Goal: Information Seeking & Learning: Learn about a topic

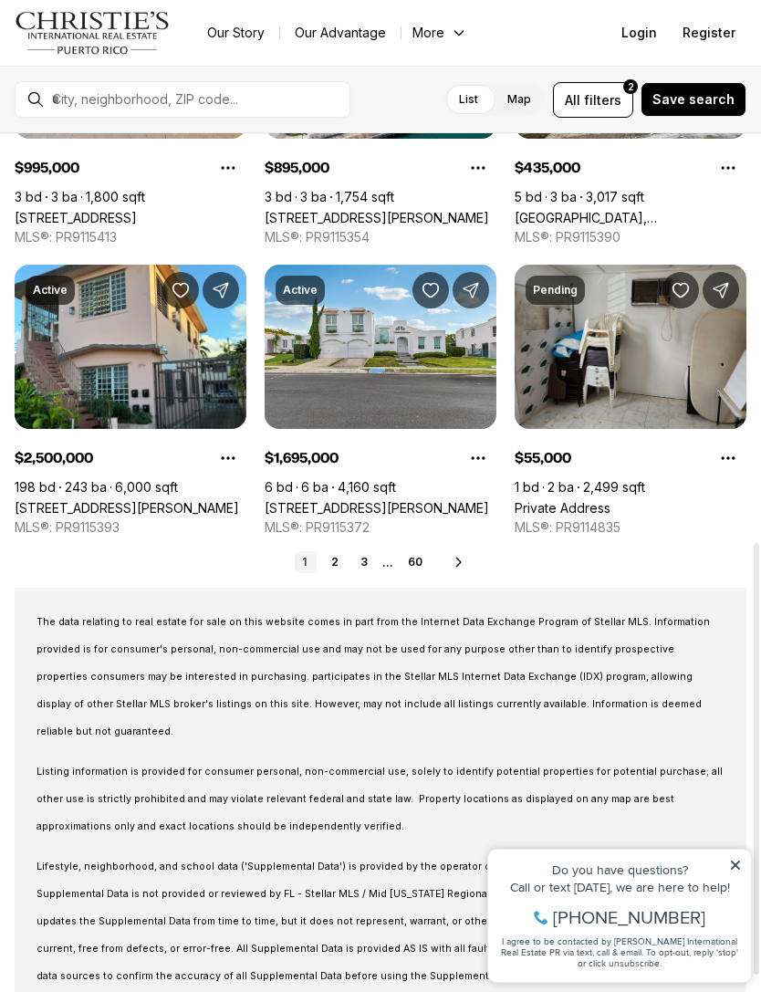
scroll to position [811, 0]
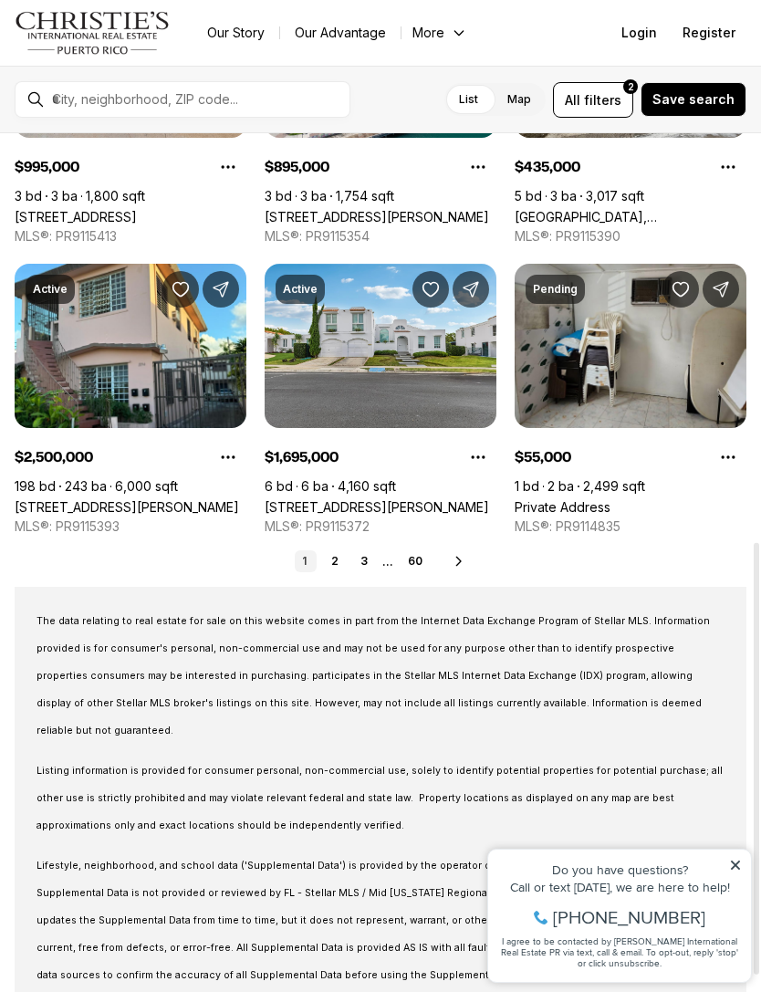
click at [340, 559] on link "2" at bounding box center [335, 561] width 22 height 22
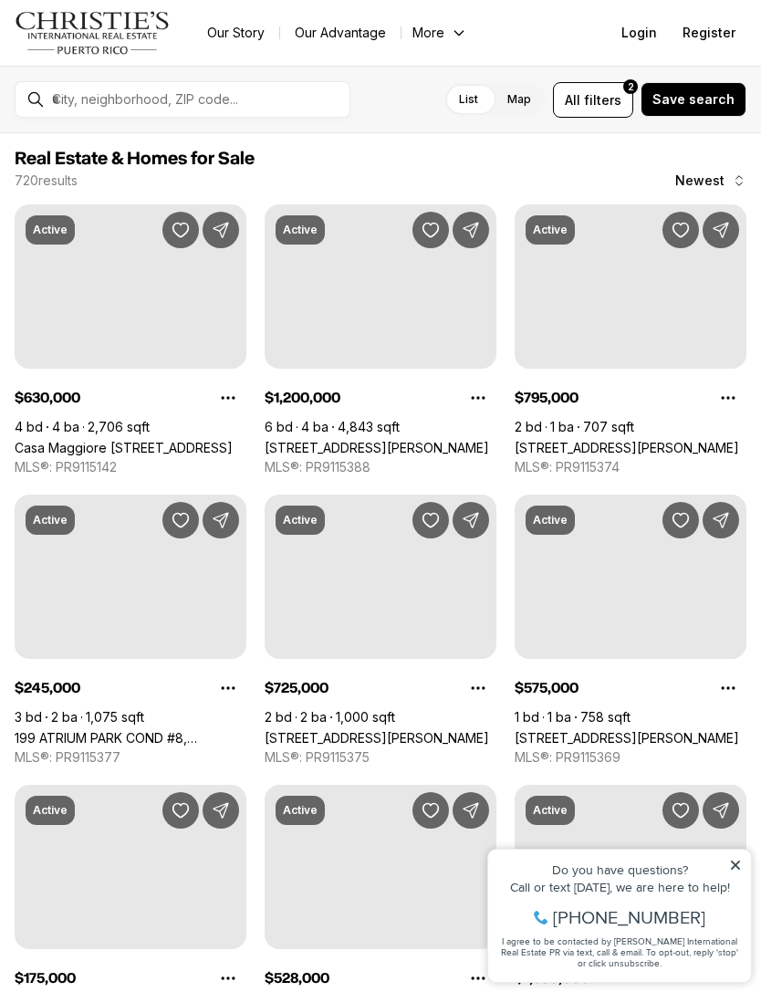
click at [738, 867] on icon at bounding box center [735, 864] width 9 height 9
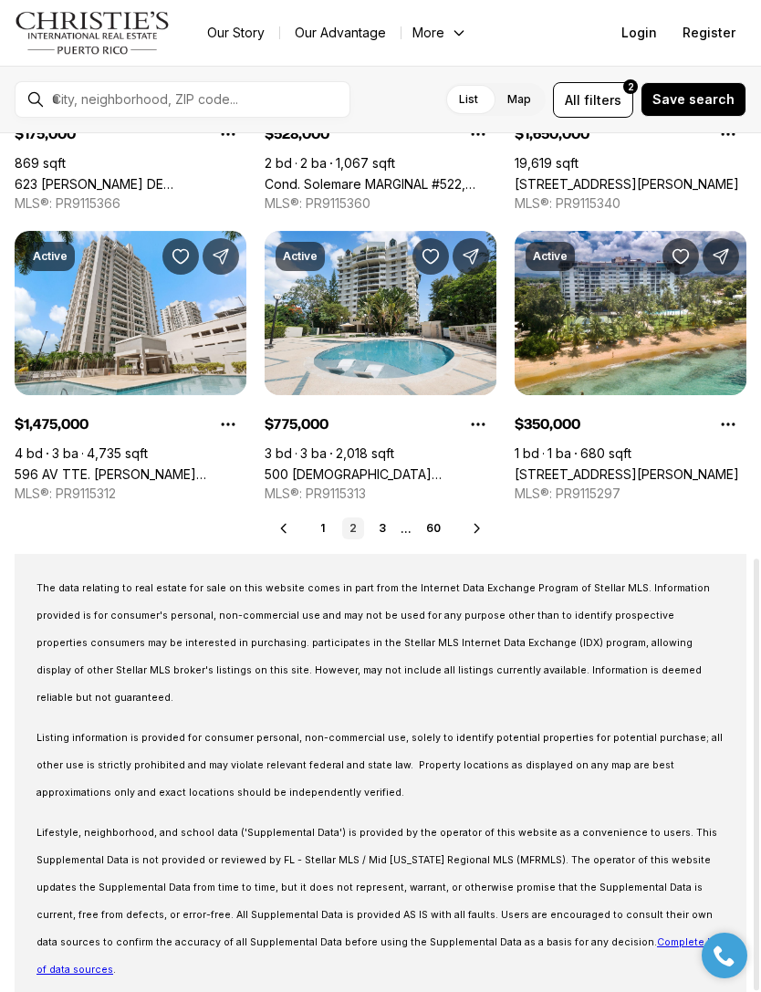
scroll to position [843, 0]
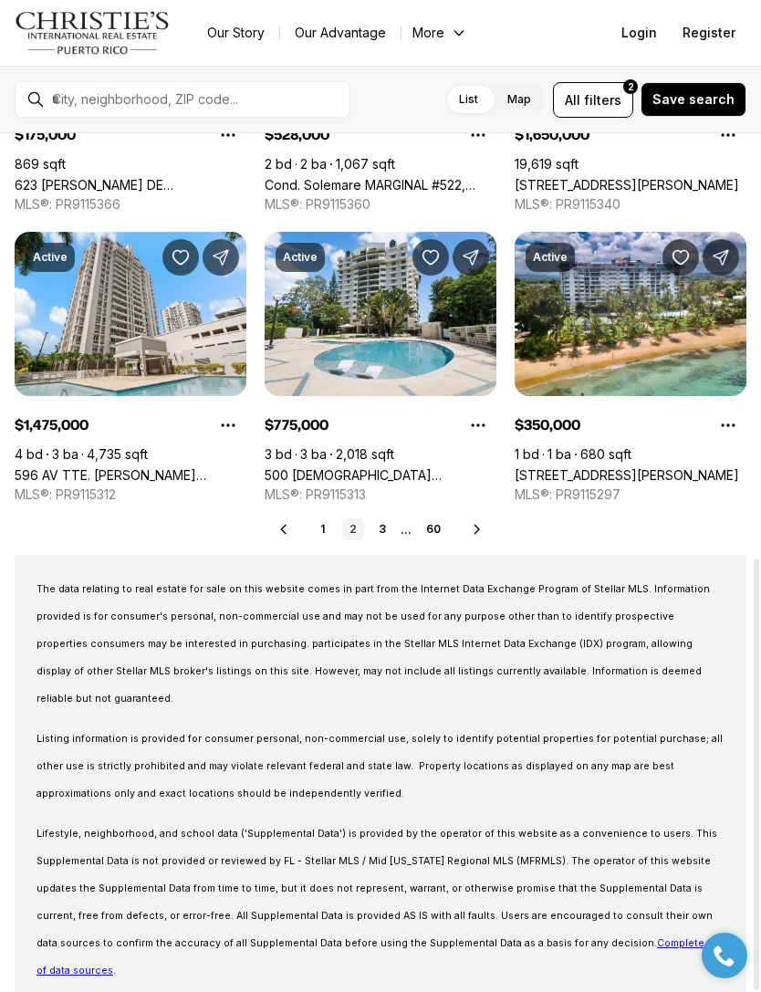
click at [389, 519] on link "3" at bounding box center [382, 529] width 22 height 22
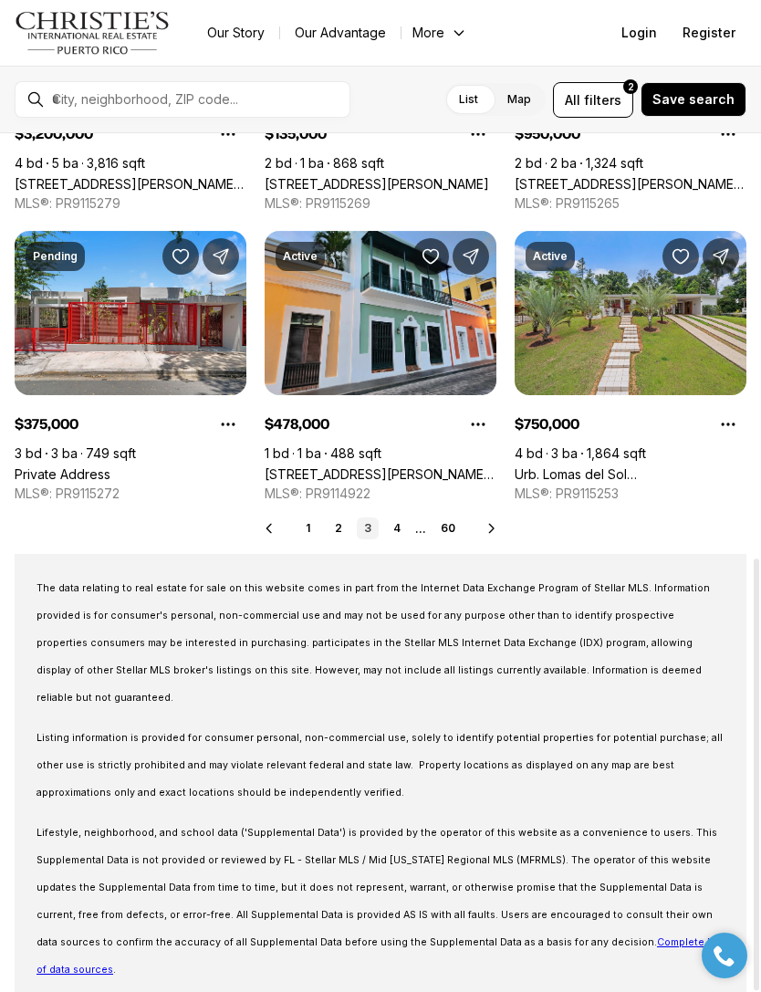
scroll to position [843, 0]
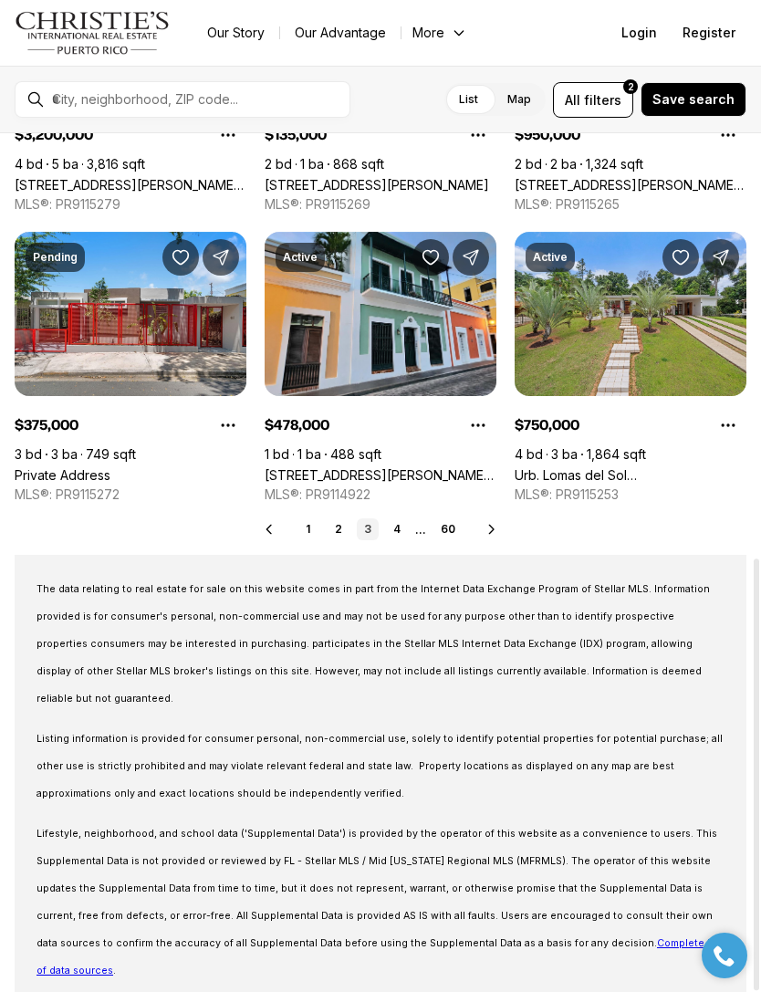
click at [392, 526] on link "4" at bounding box center [397, 529] width 22 height 22
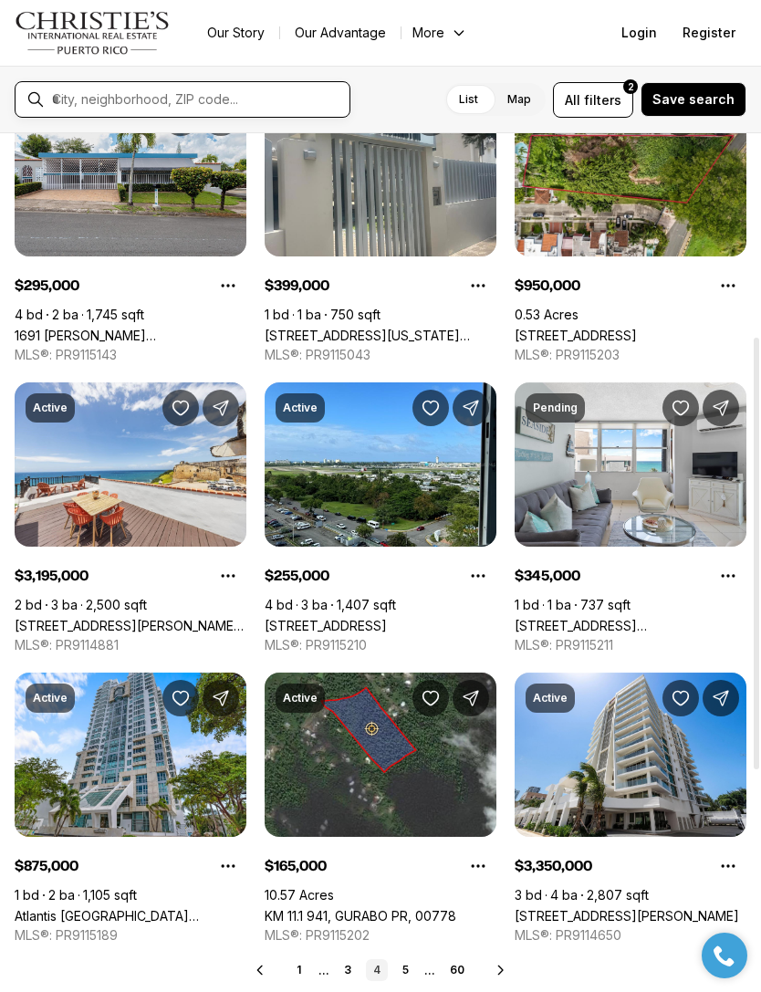
click at [88, 96] on input "text" at bounding box center [197, 99] width 290 height 16
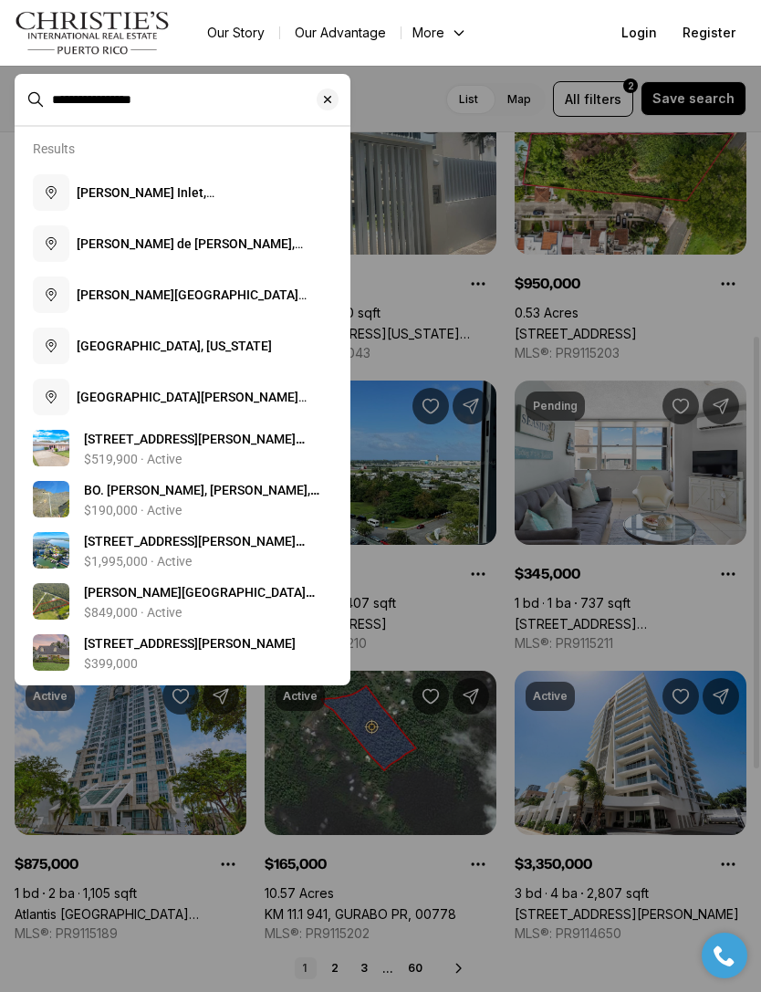
type input "**********"
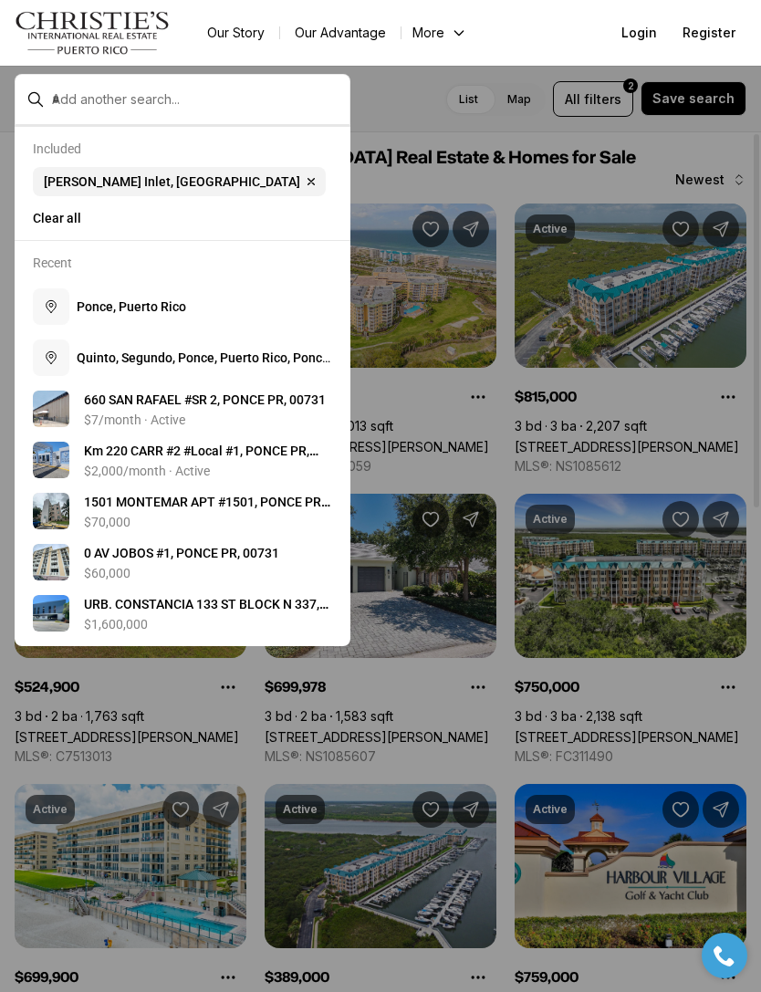
click at [121, 314] on span "P o n c e , P u e r t o R i c o" at bounding box center [131, 306] width 109 height 15
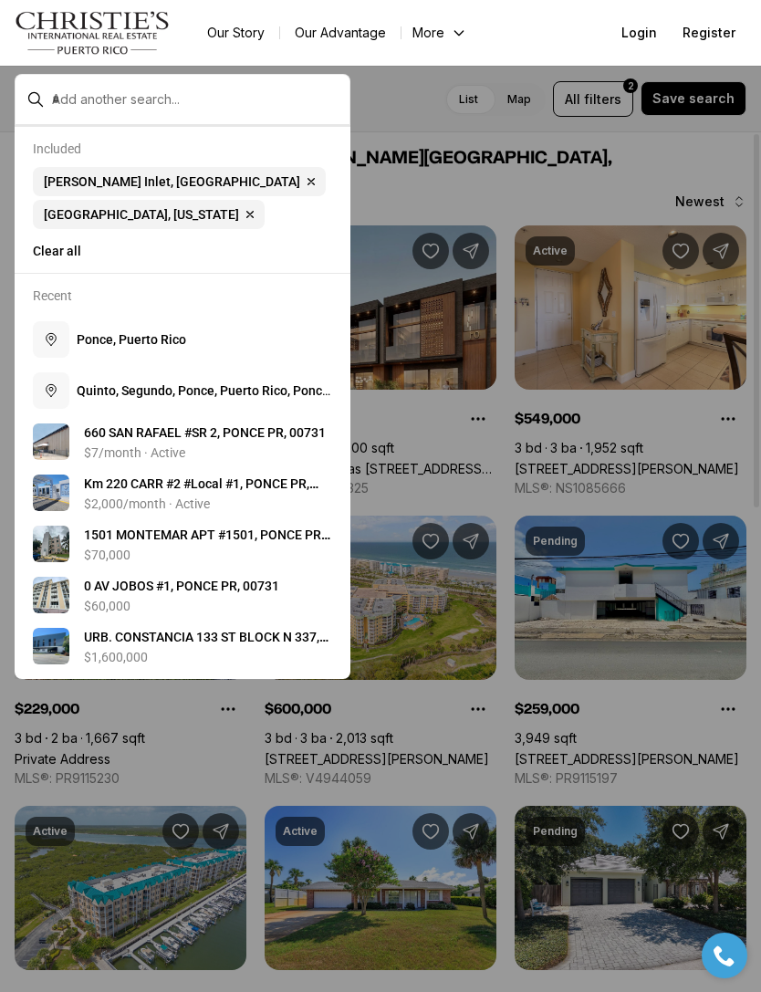
click at [308, 183] on icon "button" at bounding box center [311, 182] width 6 height 6
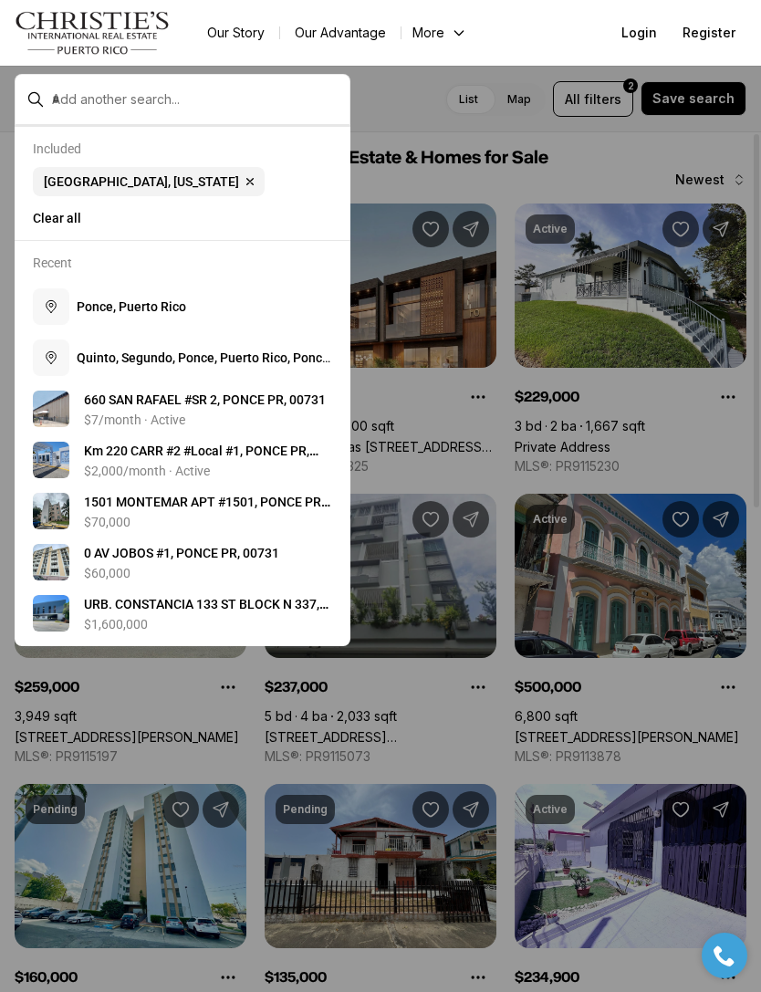
click at [619, 182] on div at bounding box center [380, 496] width 761 height 992
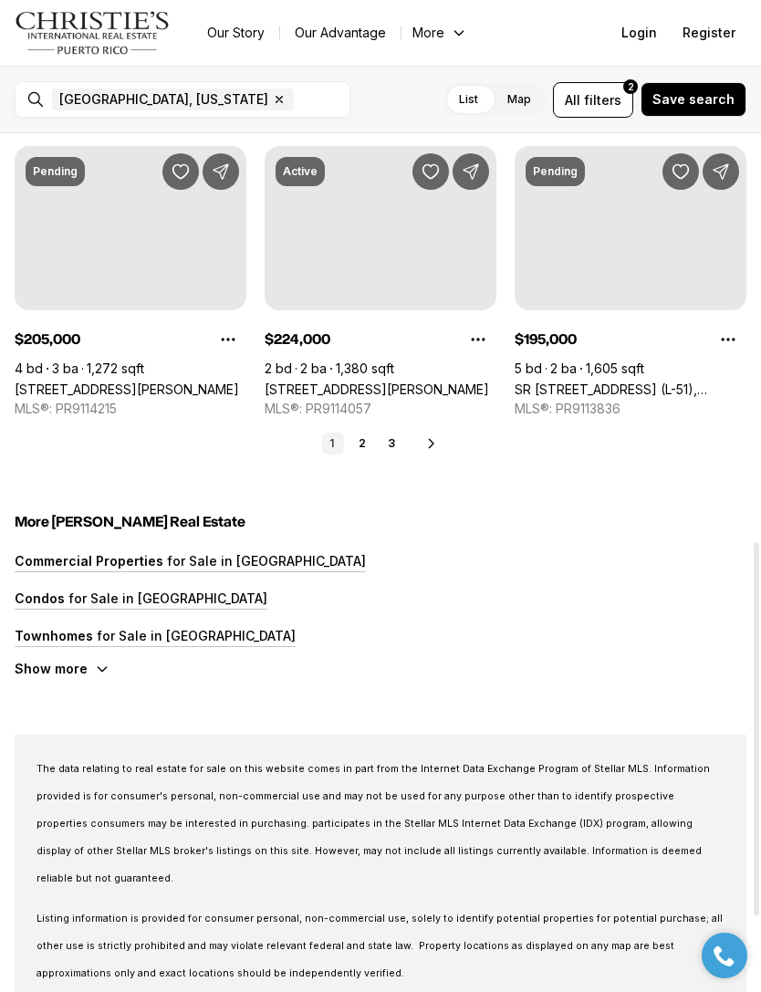
scroll to position [939, 0]
